Goal: Task Accomplishment & Management: Manage account settings

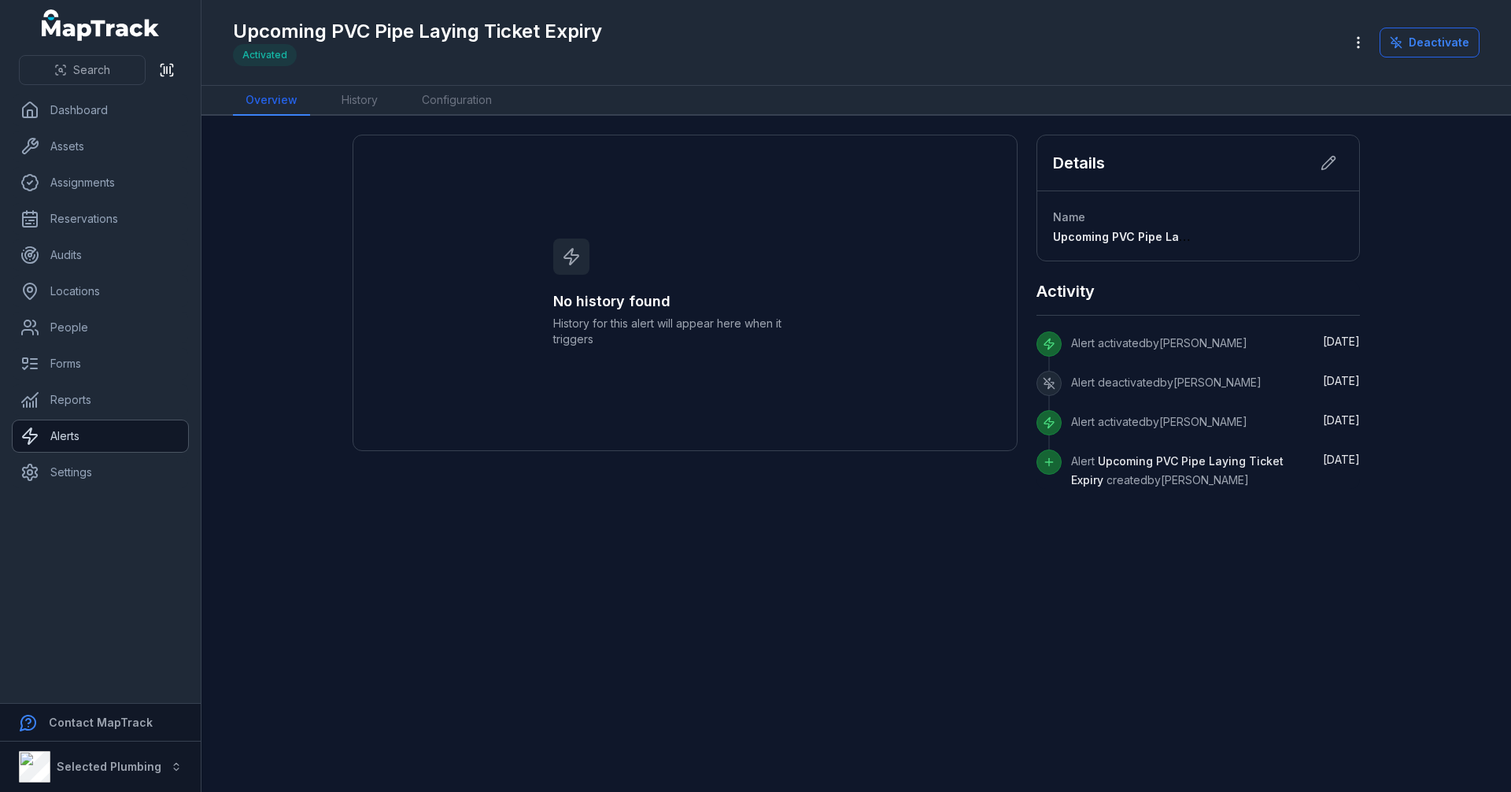
click at [133, 438] on link "Alerts" at bounding box center [101, 435] width 176 height 31
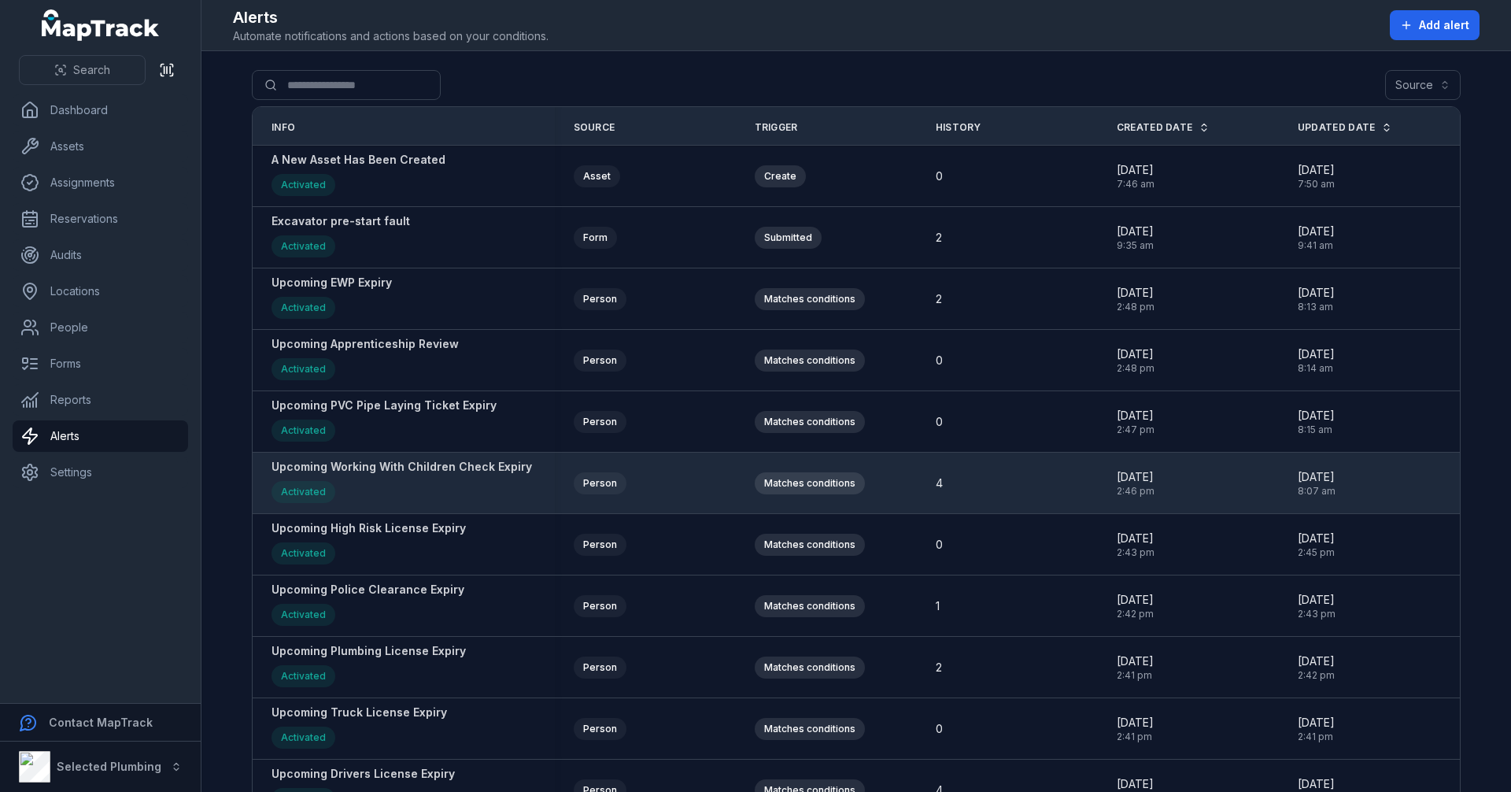
click at [438, 470] on strong "Upcoming Working With Children Check Expiry" at bounding box center [402, 467] width 261 height 16
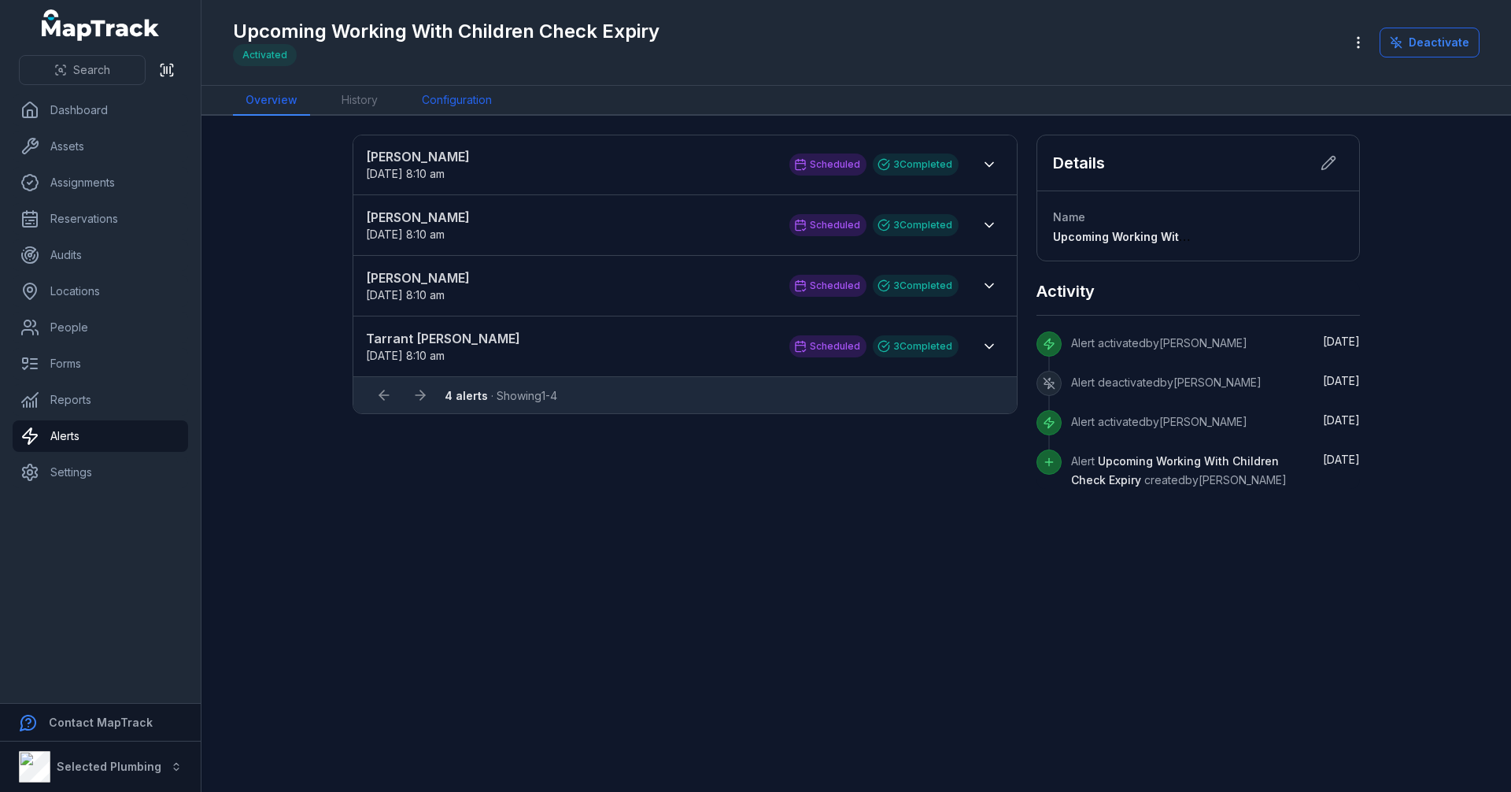
click at [492, 101] on link "Configuration" at bounding box center [456, 101] width 95 height 30
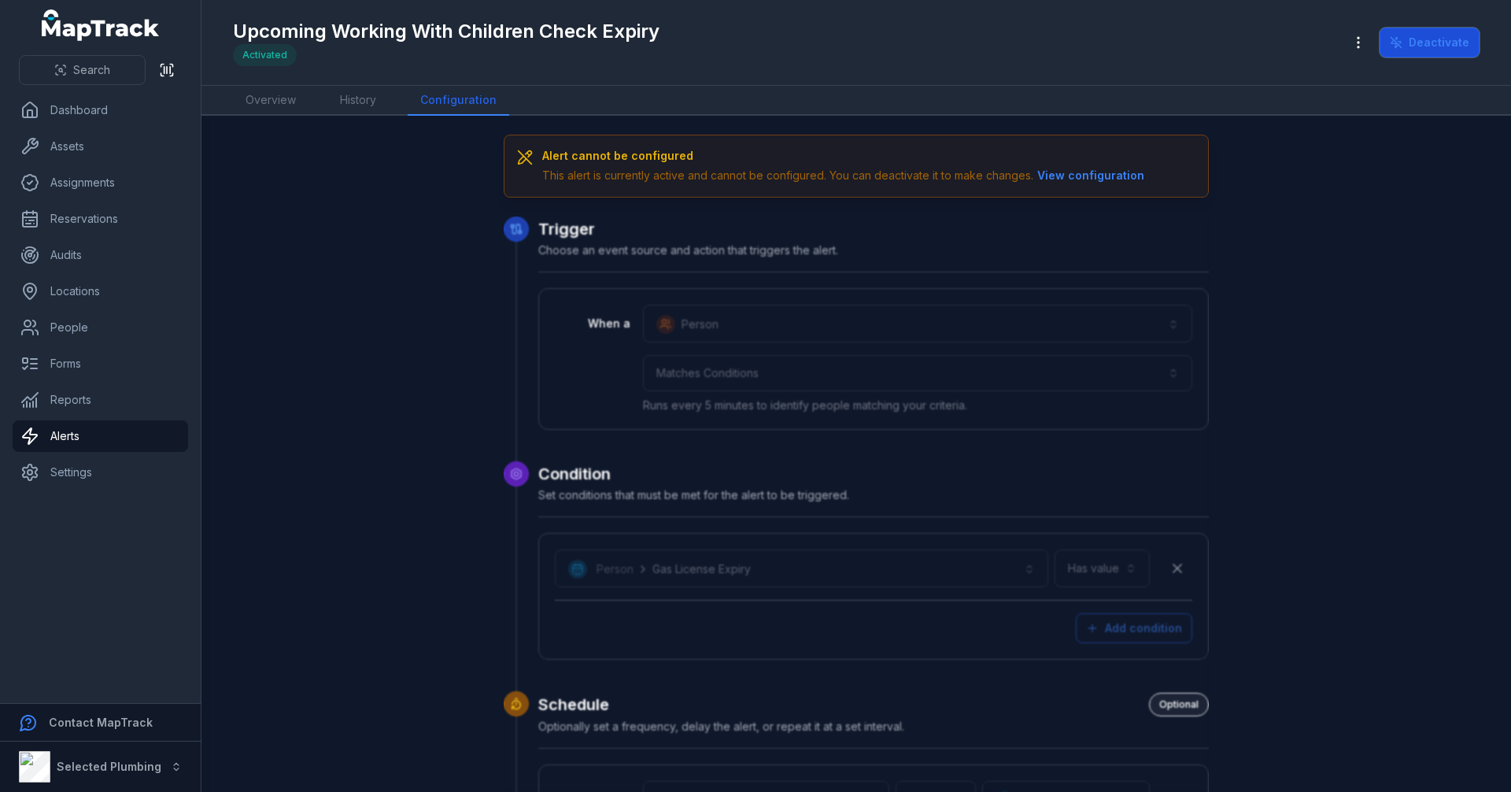
click at [1466, 45] on button "Deactivate" at bounding box center [1430, 43] width 100 height 30
